Goal: Task Accomplishment & Management: Manage account settings

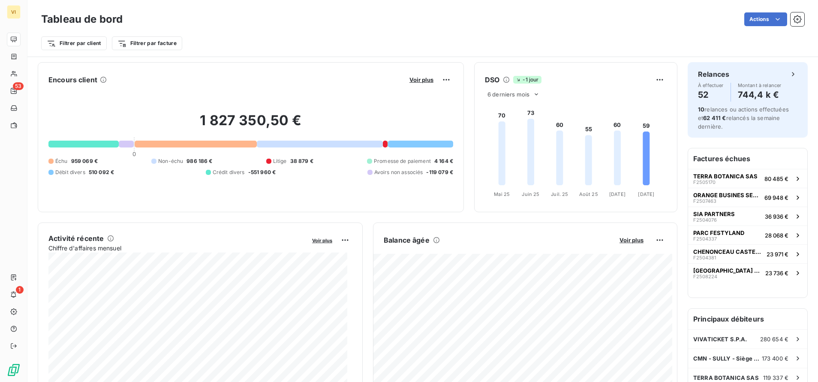
scroll to position [65, 0]
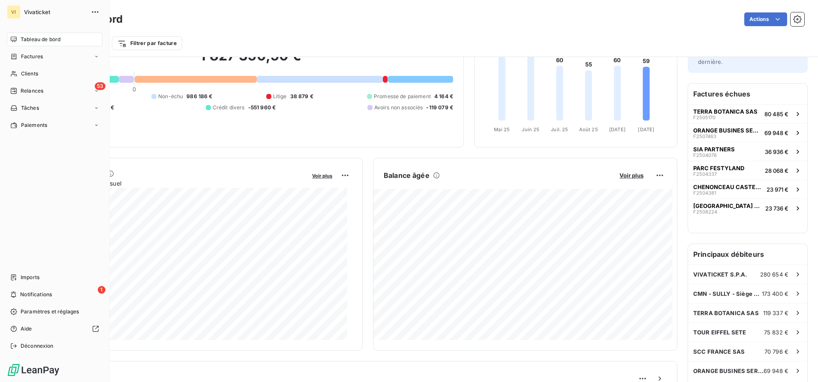
click at [48, 39] on span "Tableau de bord" at bounding box center [41, 40] width 40 height 8
click at [54, 288] on div "1 Notifications" at bounding box center [55, 295] width 96 height 14
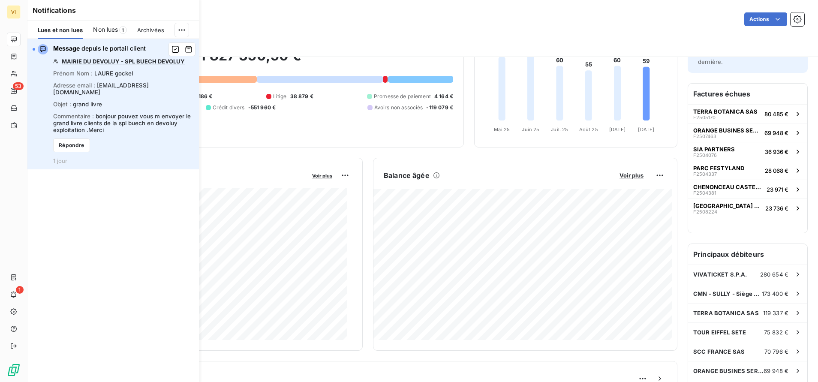
click at [124, 59] on link "MAIRIE DU DEVOLUY - SPL BUECH DEVOLUY" at bounding box center [123, 61] width 123 height 7
click at [190, 50] on icon "button" at bounding box center [189, 49] width 8 height 9
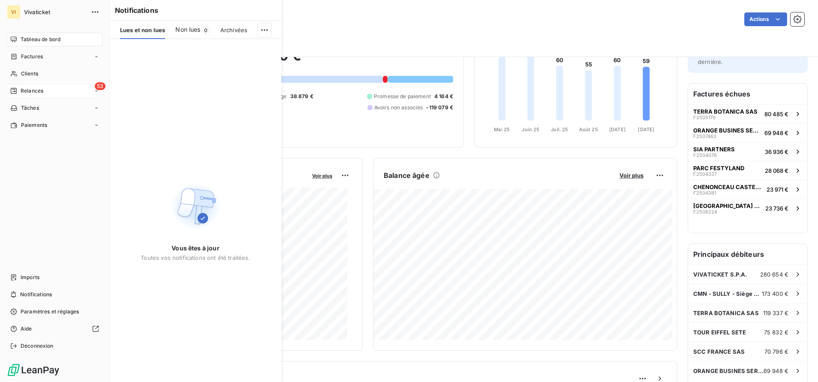
click at [24, 91] on span "Relances" at bounding box center [32, 91] width 23 height 8
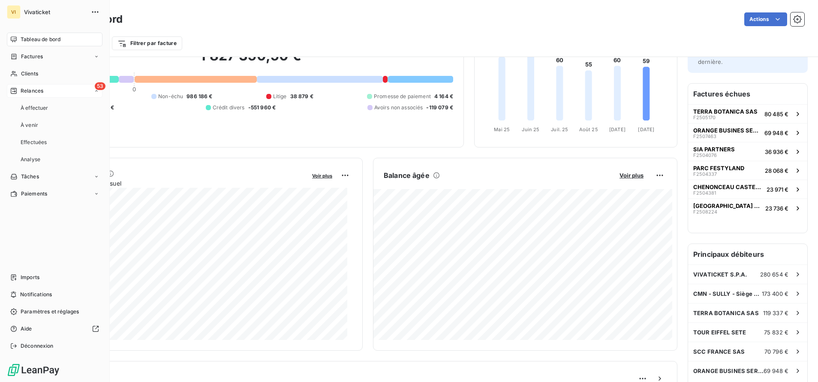
click at [46, 88] on div "53 Relances" at bounding box center [55, 91] width 96 height 14
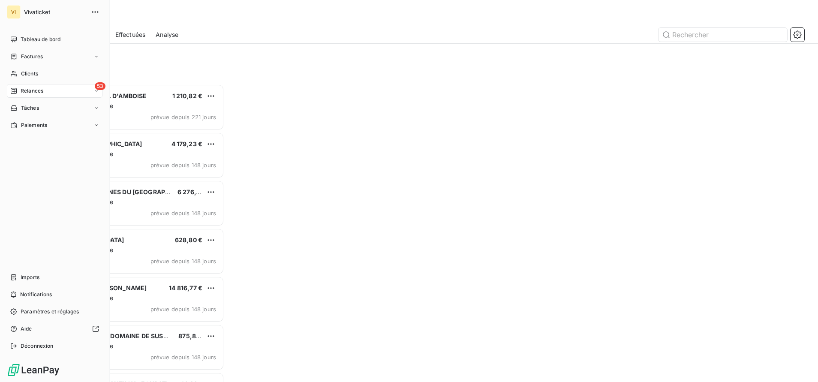
scroll to position [288, 173]
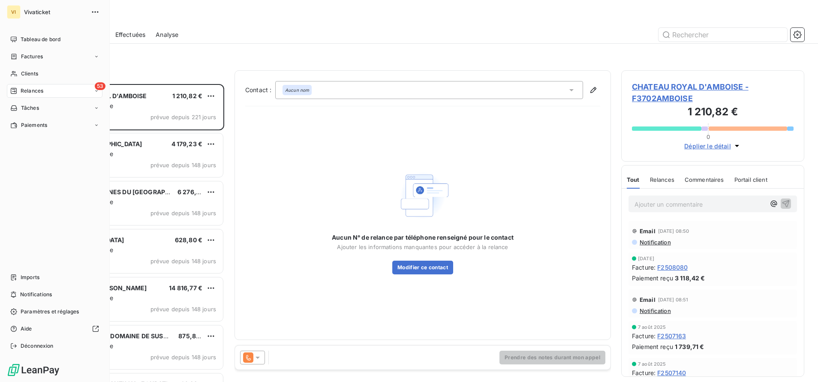
click at [40, 89] on span "Relances" at bounding box center [32, 91] width 23 height 8
click at [15, 87] on div "53 Relances" at bounding box center [55, 91] width 96 height 14
click at [35, 90] on span "Relances" at bounding box center [32, 91] width 23 height 8
